Goal: Find specific page/section: Find specific page/section

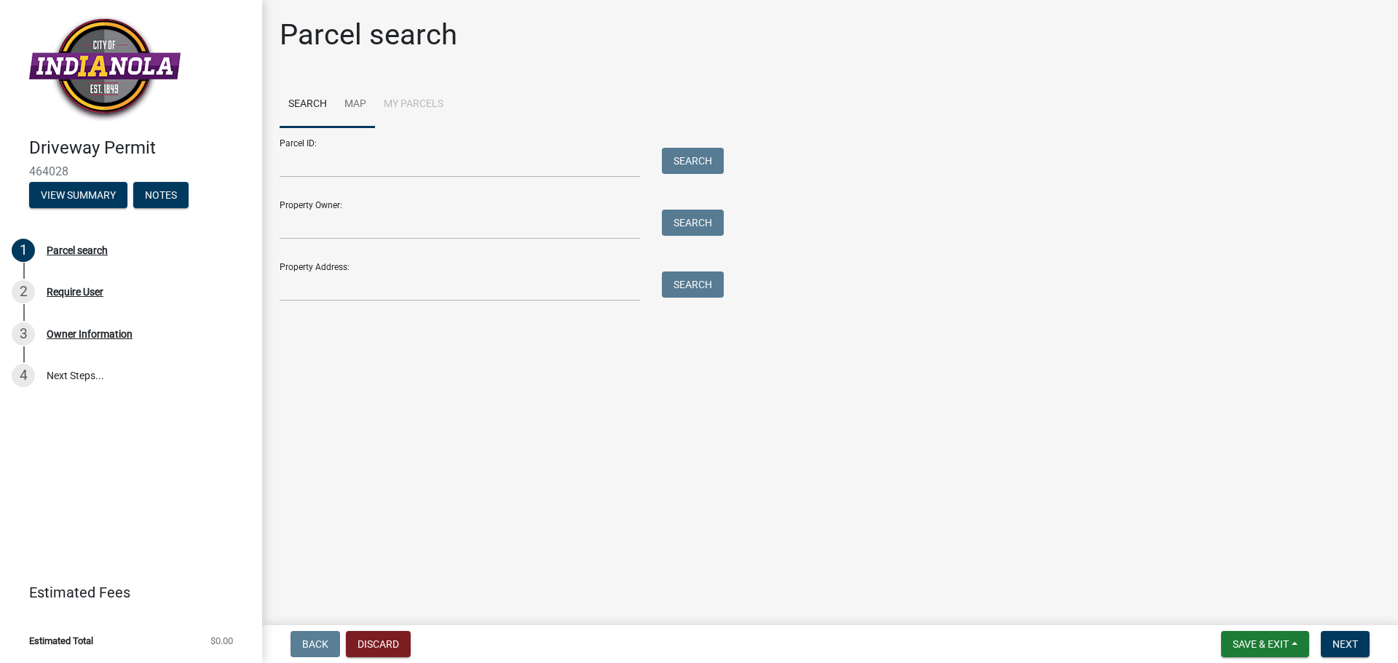
click at [355, 97] on link "Map" at bounding box center [355, 105] width 39 height 47
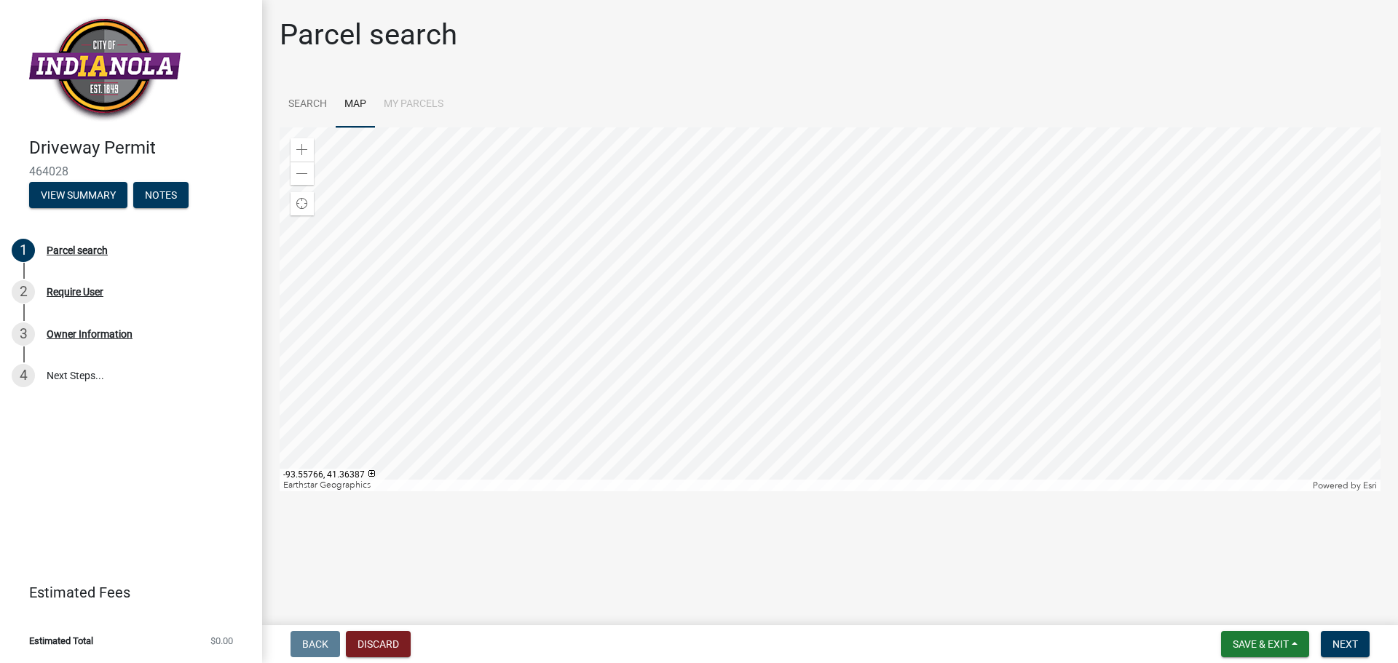
click at [821, 369] on div at bounding box center [830, 309] width 1101 height 364
click at [293, 151] on div "Zoom in" at bounding box center [302, 149] width 23 height 23
click at [775, 259] on div at bounding box center [830, 309] width 1101 height 364
click at [821, 406] on div at bounding box center [830, 309] width 1101 height 364
click at [303, 149] on span at bounding box center [302, 150] width 12 height 12
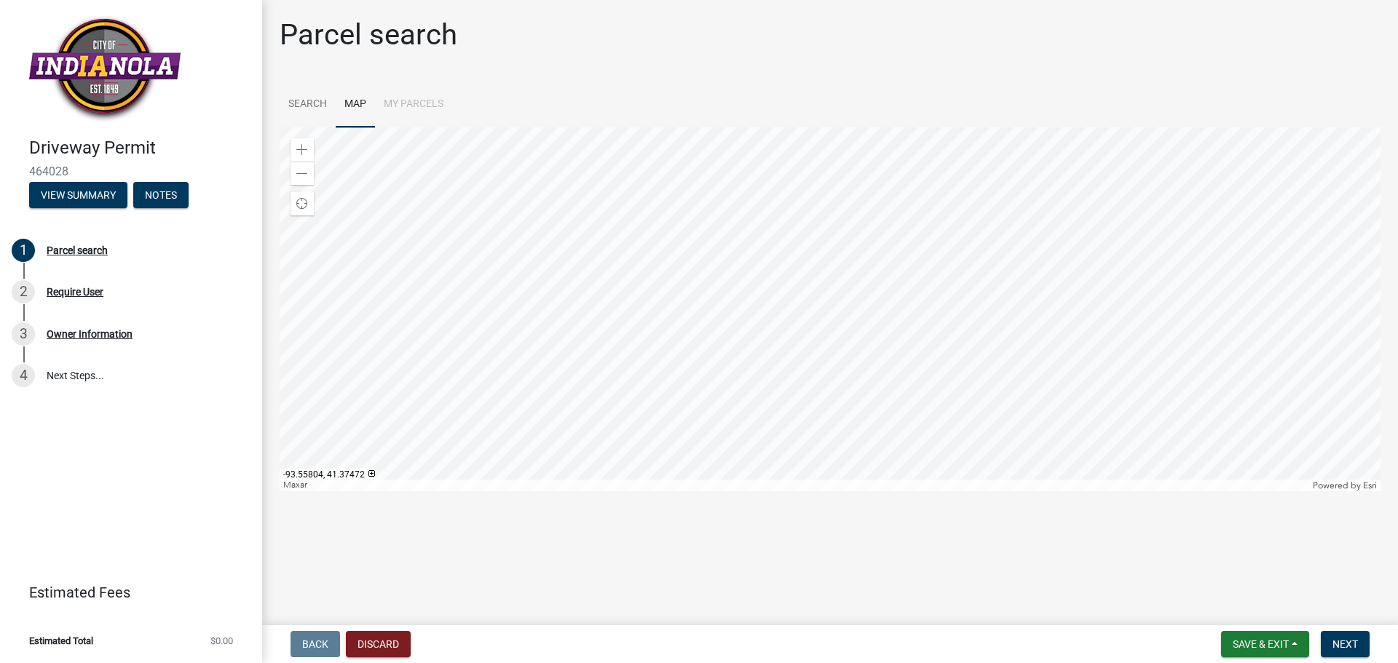
click at [797, 294] on div at bounding box center [830, 309] width 1101 height 364
click at [301, 145] on span at bounding box center [302, 150] width 12 height 12
click at [987, 451] on div at bounding box center [830, 309] width 1101 height 364
click at [765, 300] on div at bounding box center [830, 309] width 1101 height 364
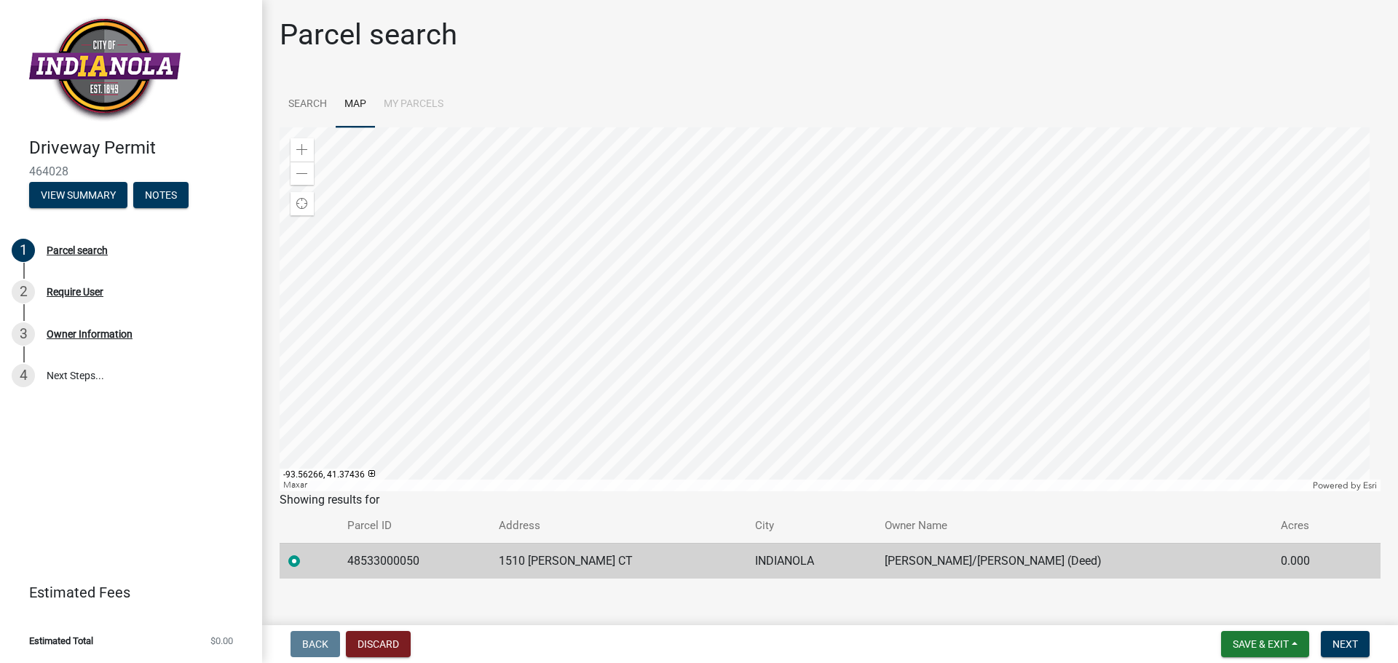
click at [715, 222] on div at bounding box center [830, 309] width 1101 height 364
click at [520, 491] on div at bounding box center [830, 309] width 1101 height 364
click at [945, 395] on div at bounding box center [830, 309] width 1101 height 364
click at [777, 127] on div at bounding box center [830, 309] width 1101 height 364
click at [676, 234] on div at bounding box center [830, 309] width 1101 height 364
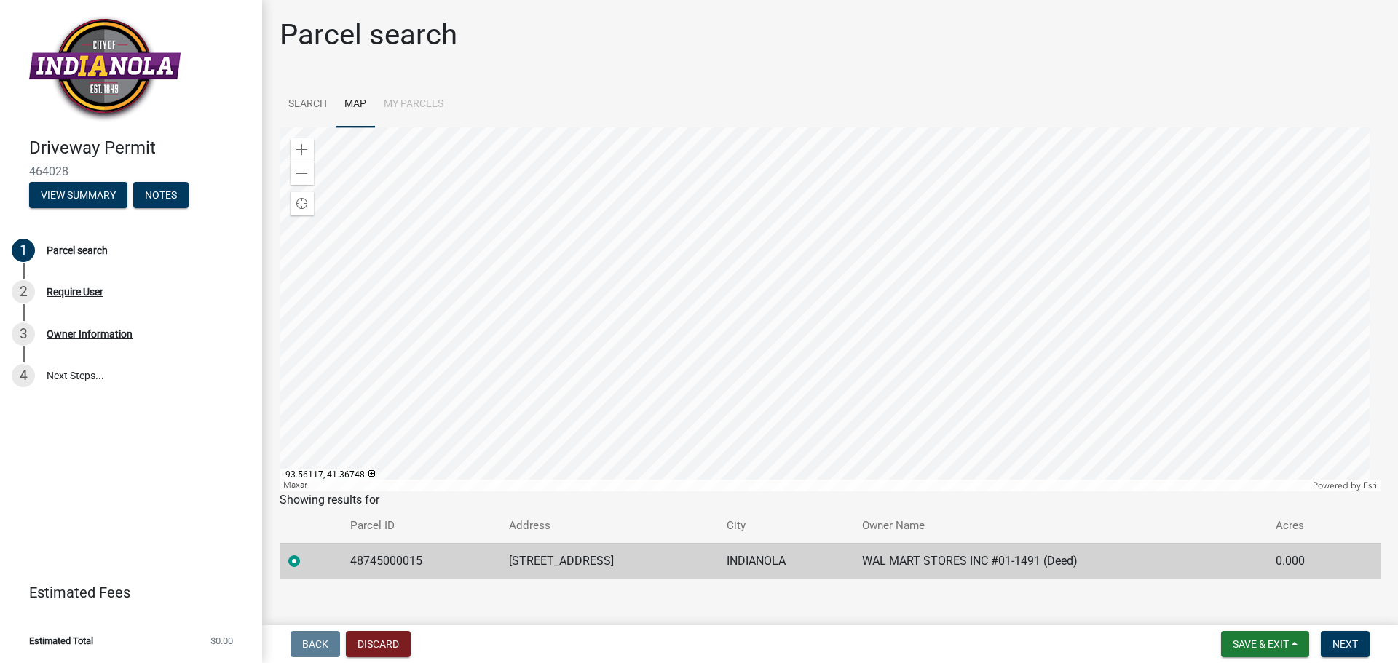
click at [620, 299] on div at bounding box center [830, 309] width 1101 height 364
click at [622, 488] on div at bounding box center [830, 309] width 1101 height 364
click at [603, 368] on div at bounding box center [830, 309] width 1101 height 364
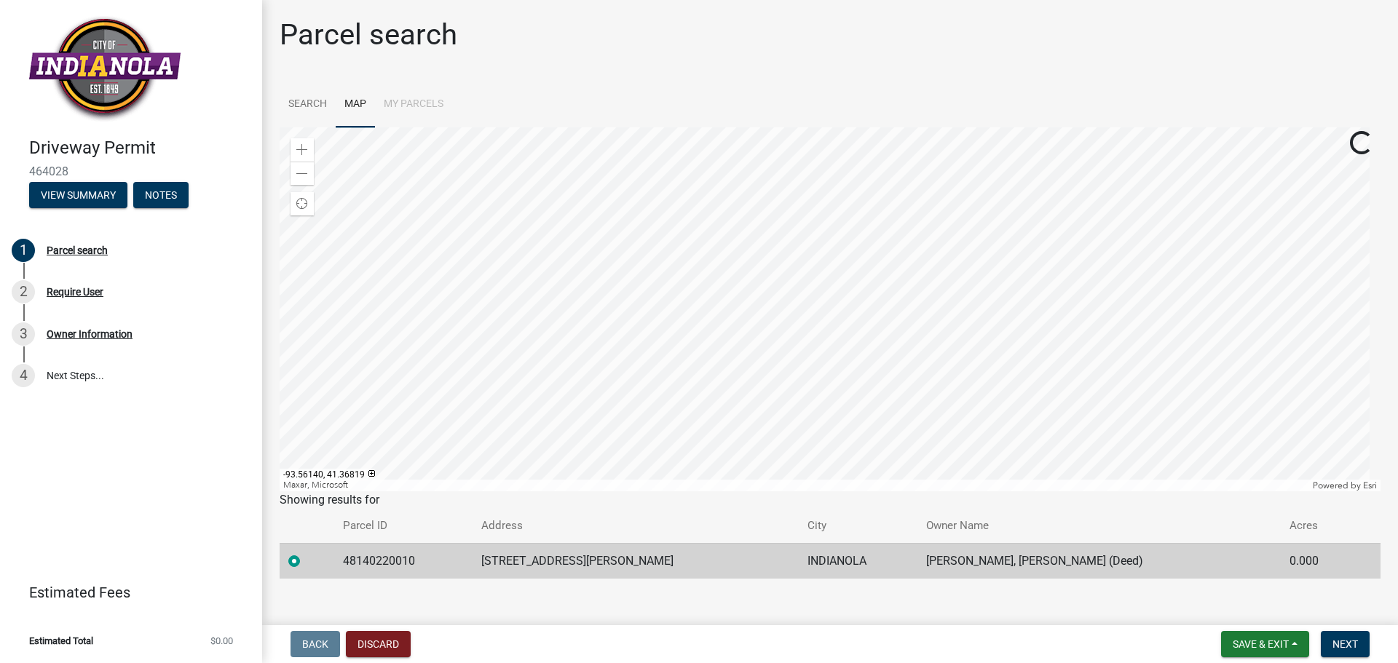
click at [601, 357] on div at bounding box center [830, 309] width 1101 height 364
click at [813, 401] on div at bounding box center [830, 309] width 1101 height 364
click at [703, 331] on div at bounding box center [830, 309] width 1101 height 364
click at [298, 107] on link "Search" at bounding box center [308, 105] width 56 height 47
